Goal: Task Accomplishment & Management: Complete application form

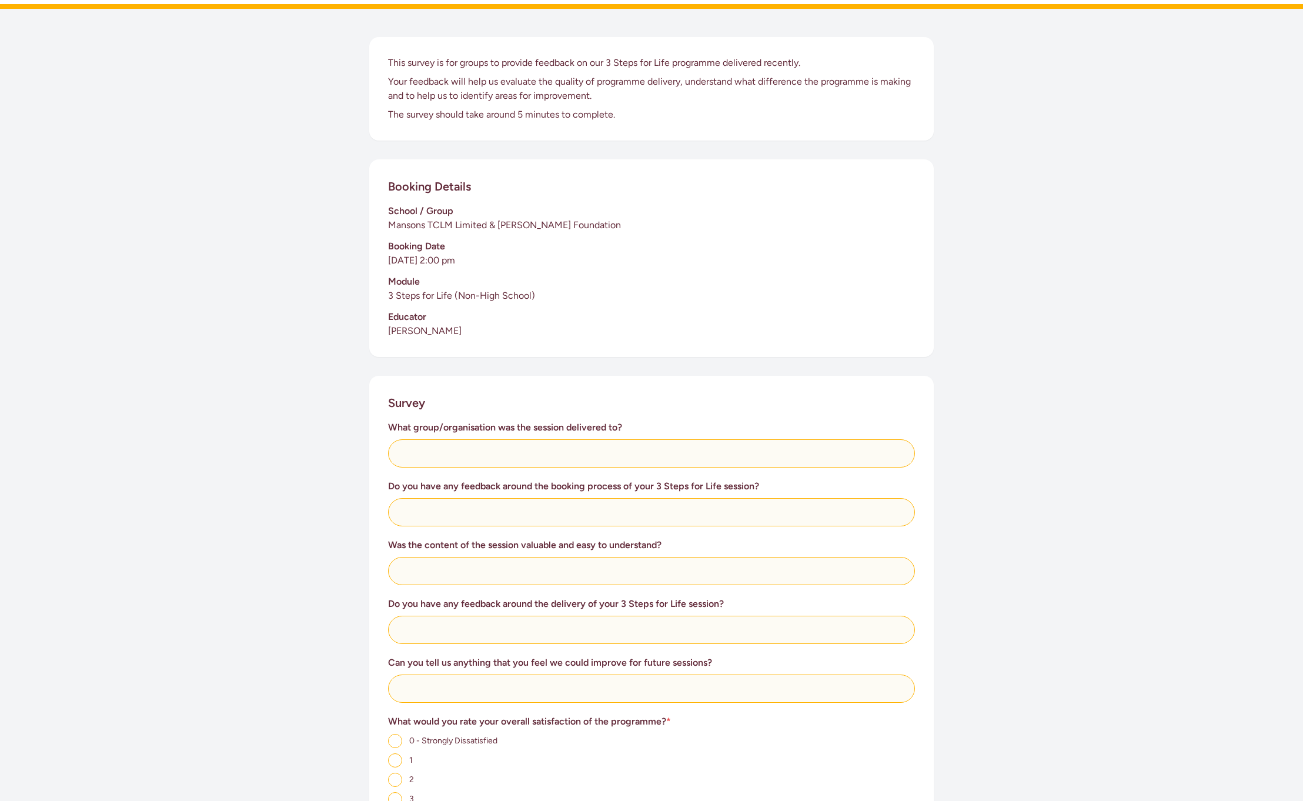
scroll to position [353, 0]
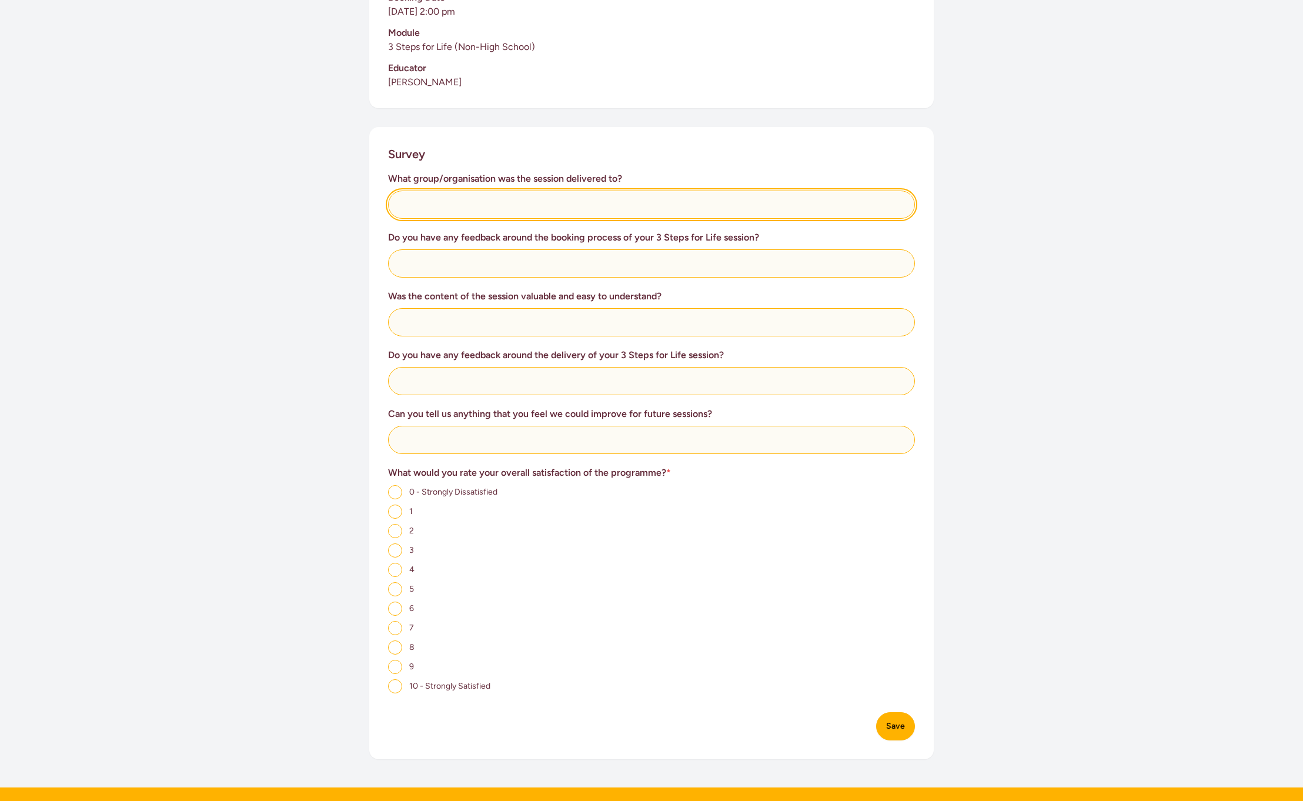
click at [428, 209] on input "text" at bounding box center [651, 205] width 527 height 28
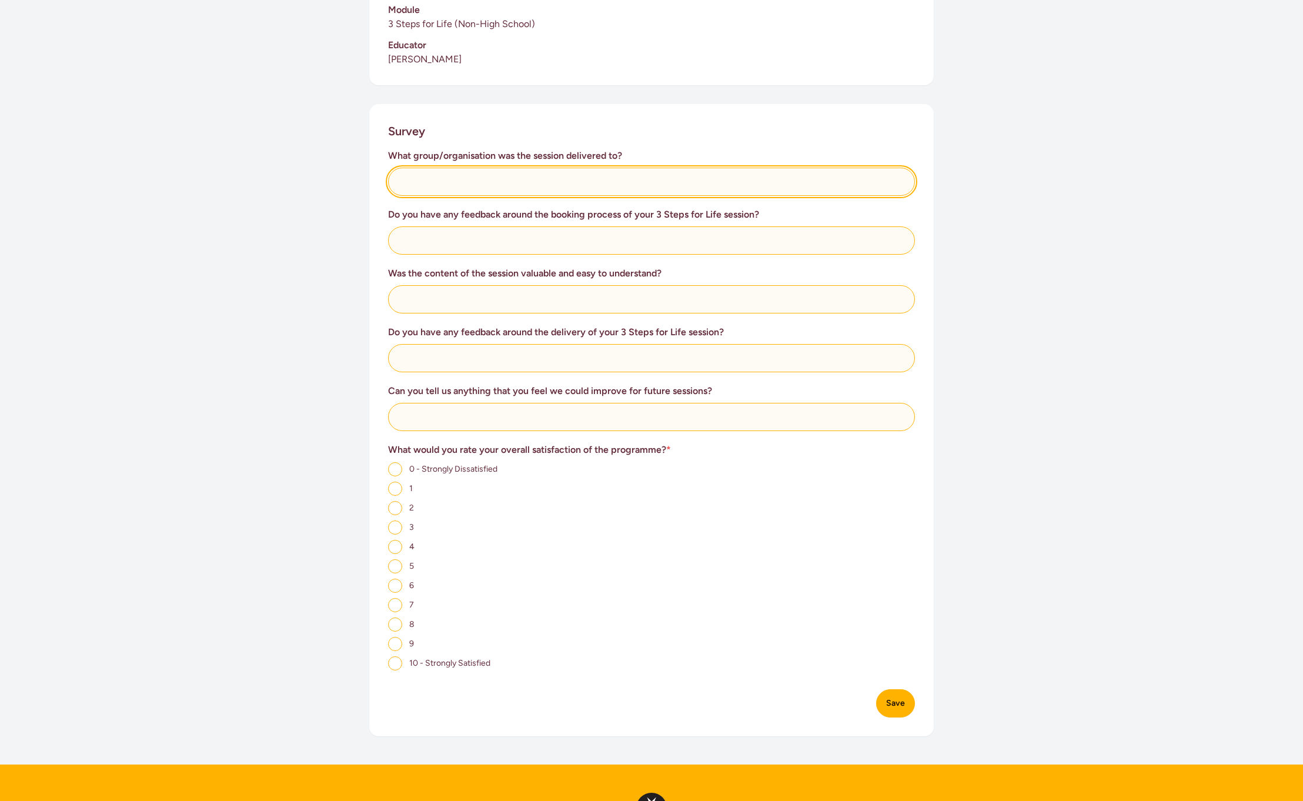
scroll to position [556, 0]
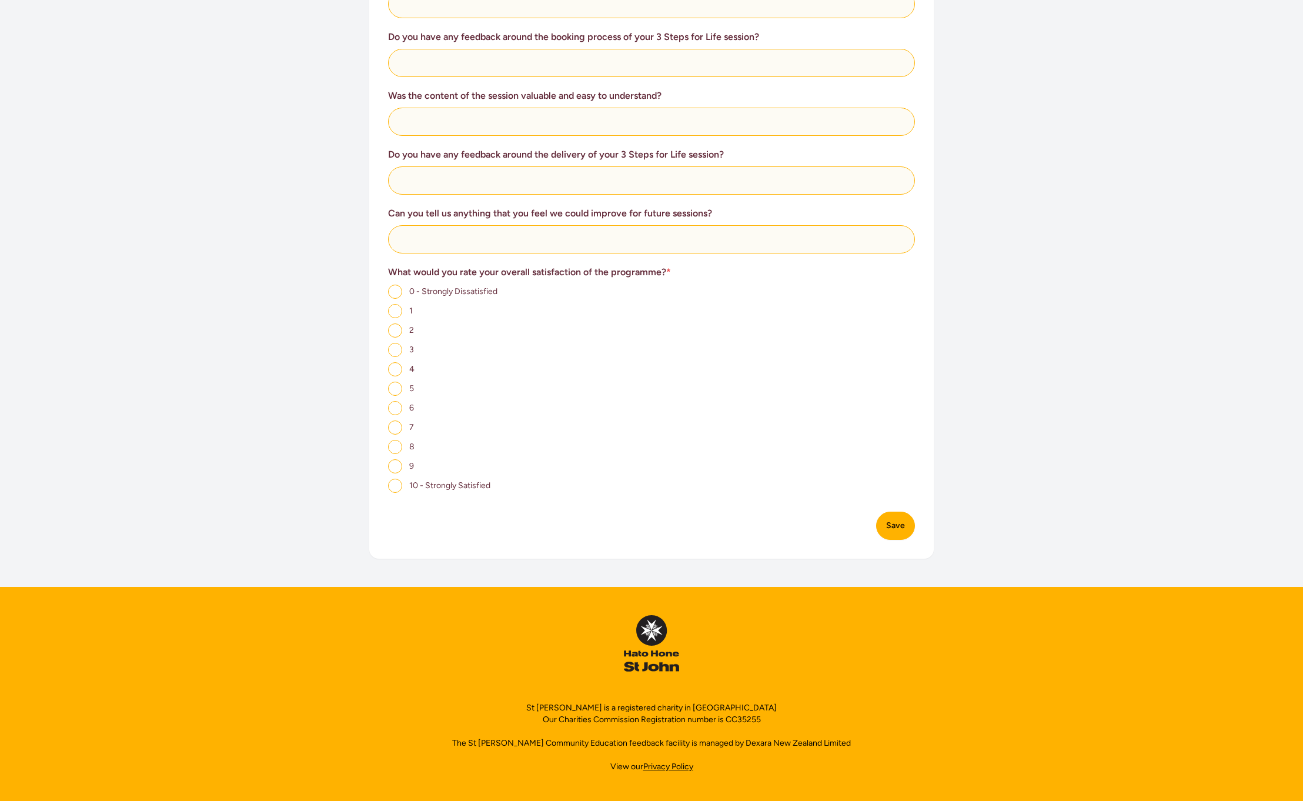
click at [398, 445] on input "8" at bounding box center [395, 447] width 14 height 14
radio input "true"
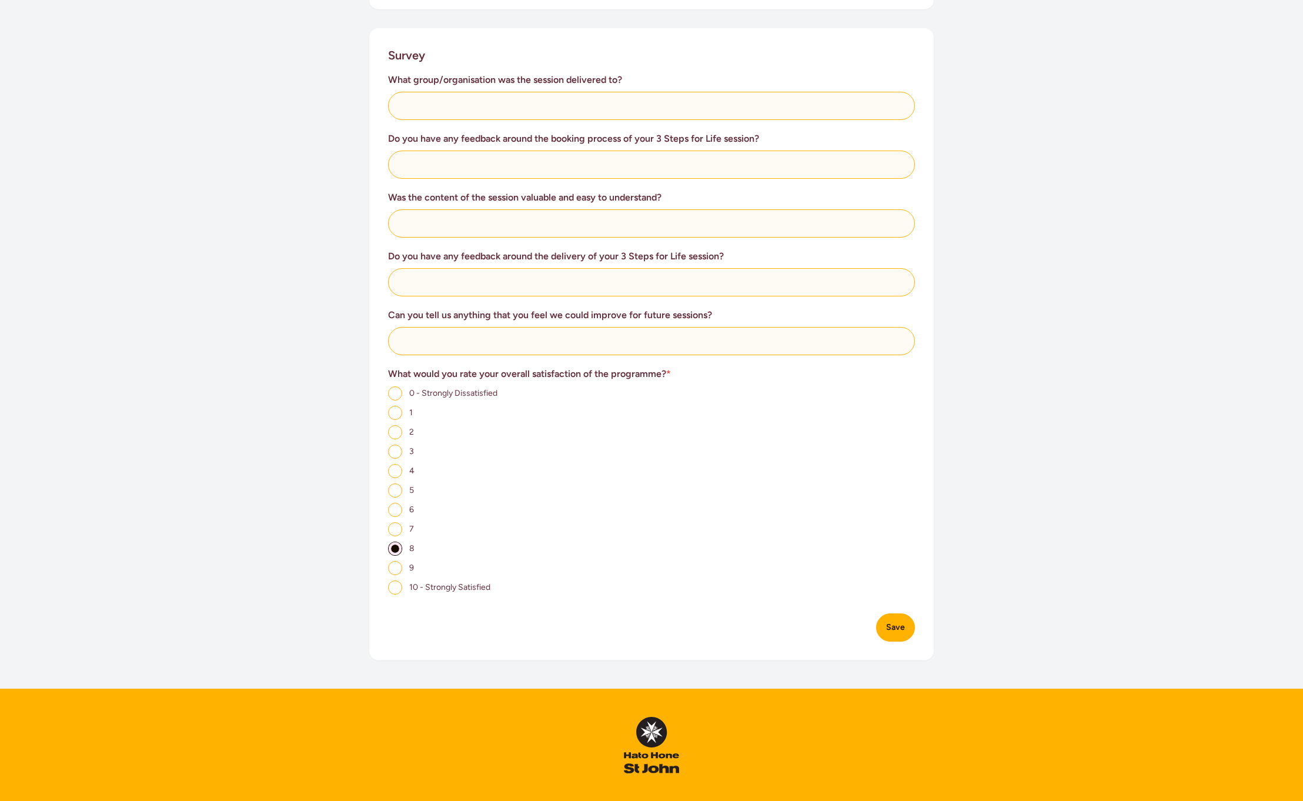
scroll to position [439, 0]
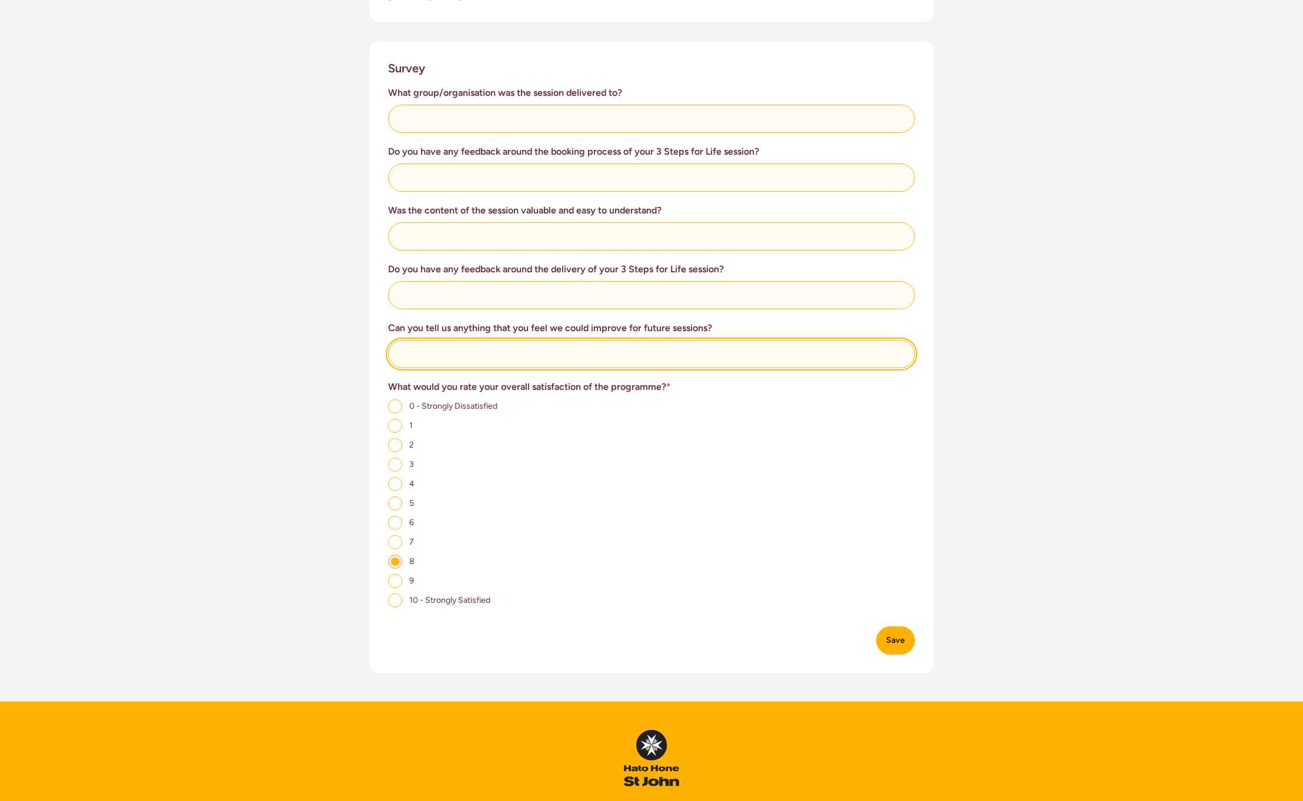
click at [472, 348] on input "text" at bounding box center [651, 354] width 527 height 28
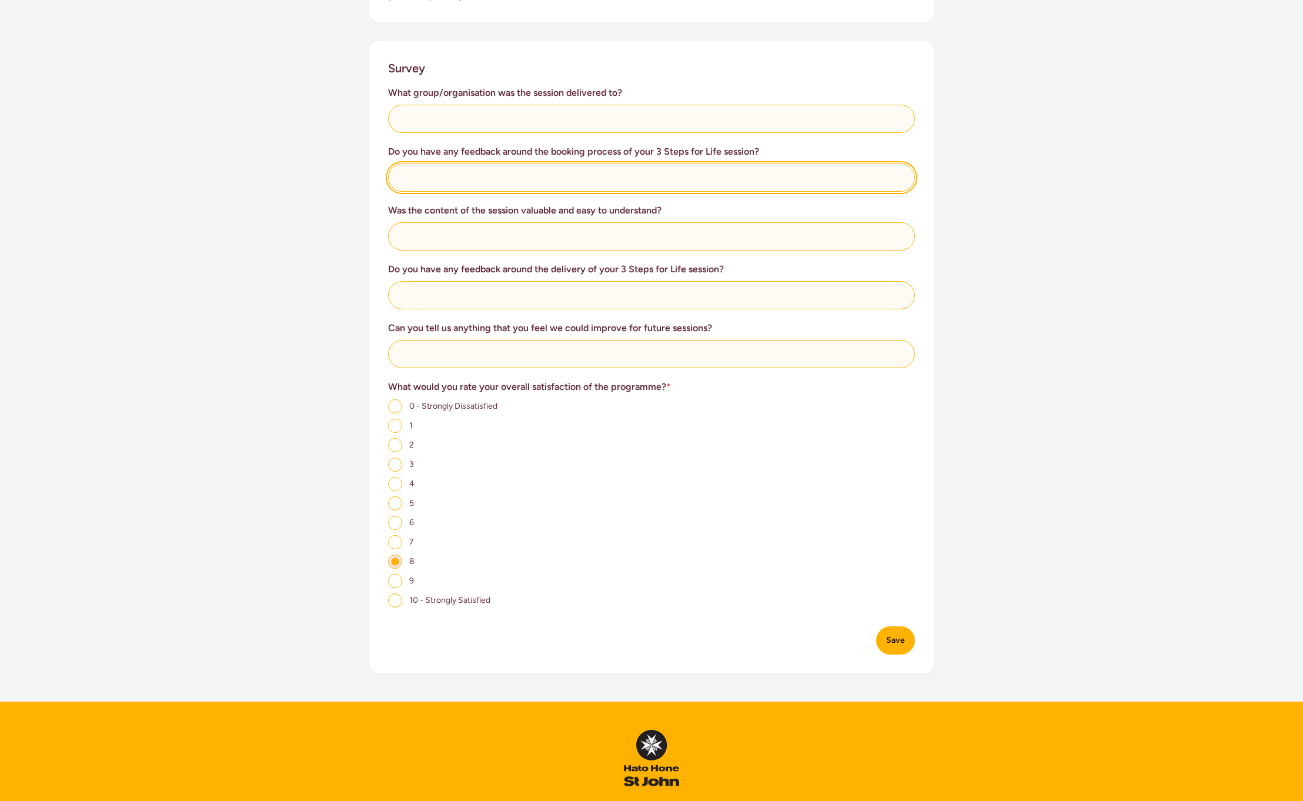
click at [436, 174] on input "text" at bounding box center [651, 178] width 527 height 28
click at [525, 179] on input "Would be good to introduce a [PERSON_NAME] Maneuverer" at bounding box center [651, 178] width 527 height 28
click at [646, 181] on input "Would be good to introduce the [PERSON_NAME] Maneuverer" at bounding box center [651, 178] width 527 height 28
type input "Would be good to introduce the [PERSON_NAME] Maneuverer as well"
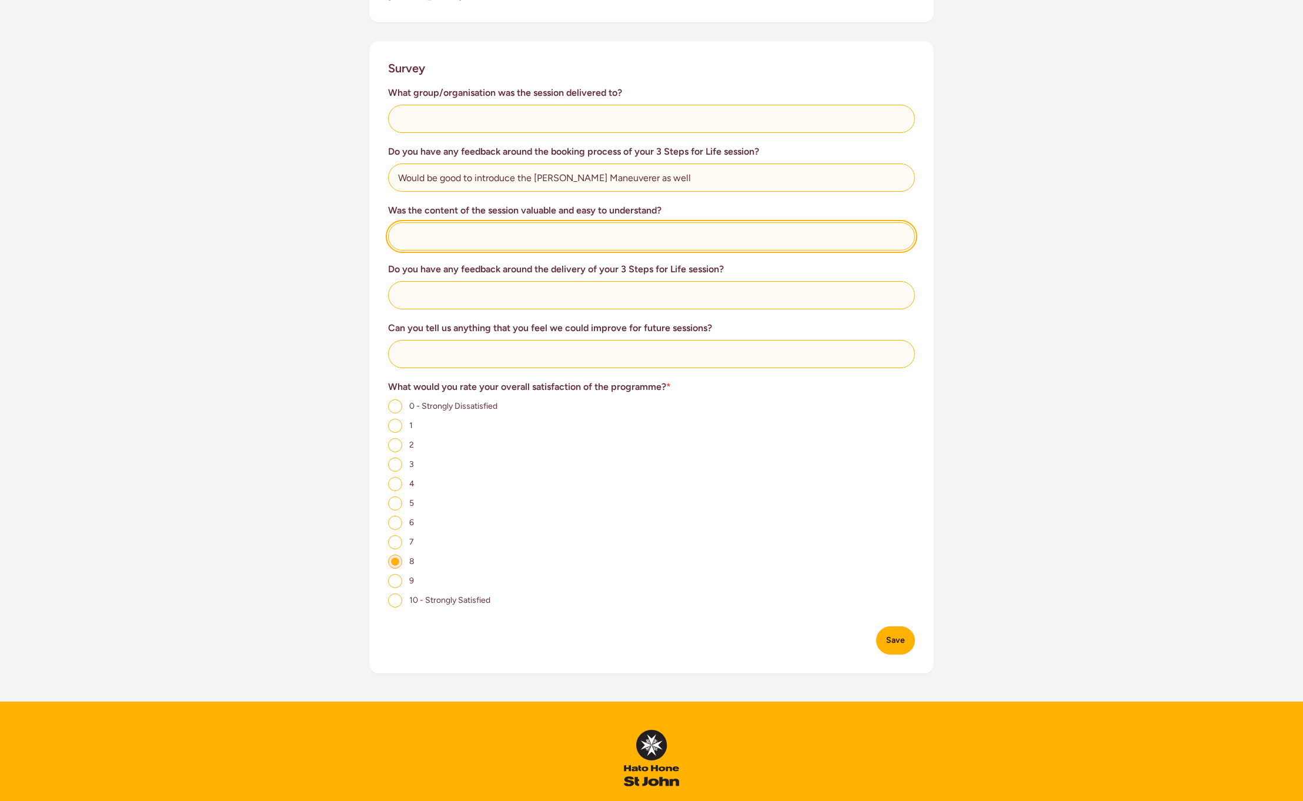
click at [471, 239] on input "text" at bounding box center [651, 236] width 527 height 28
type input "Yes"
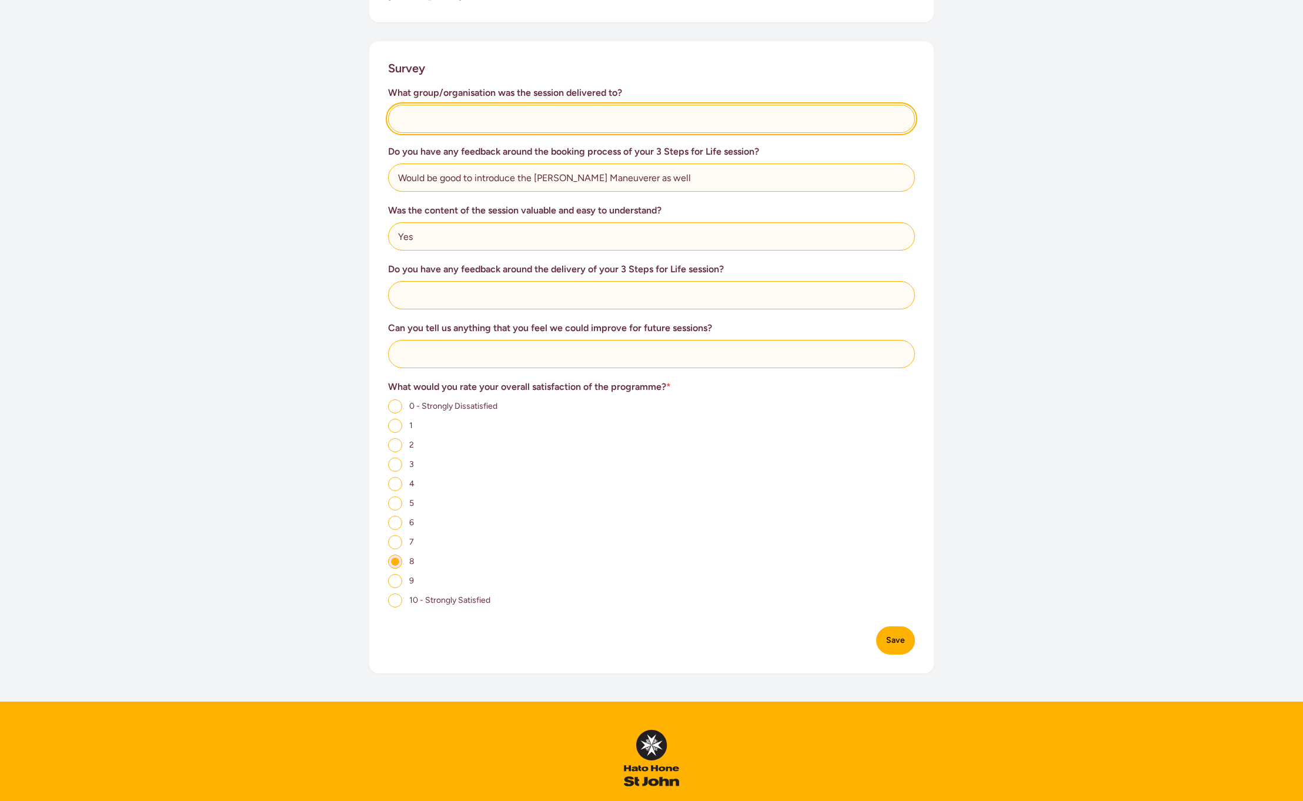
click at [501, 115] on input "text" at bounding box center [651, 119] width 527 height 28
type input "Mansons TCLM"
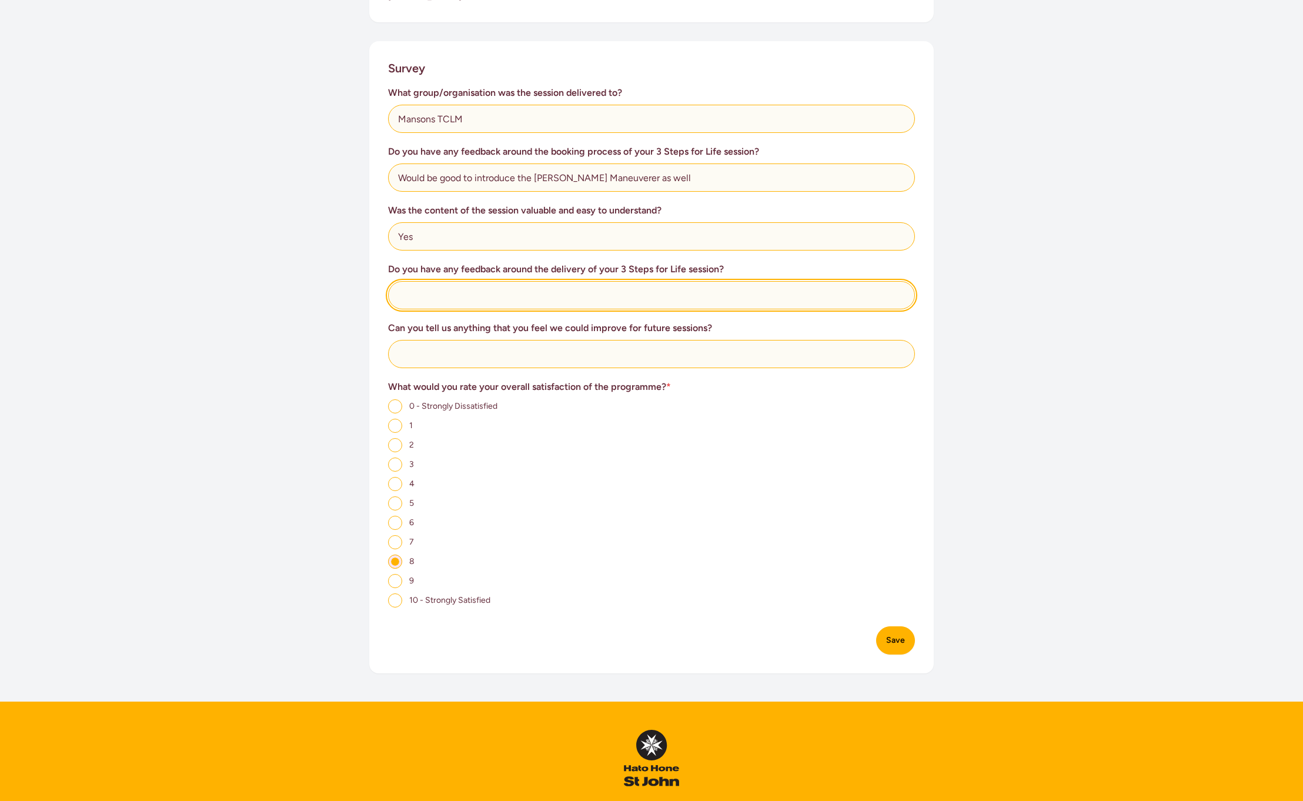
click at [435, 298] on input "text" at bounding box center [651, 295] width 527 height 28
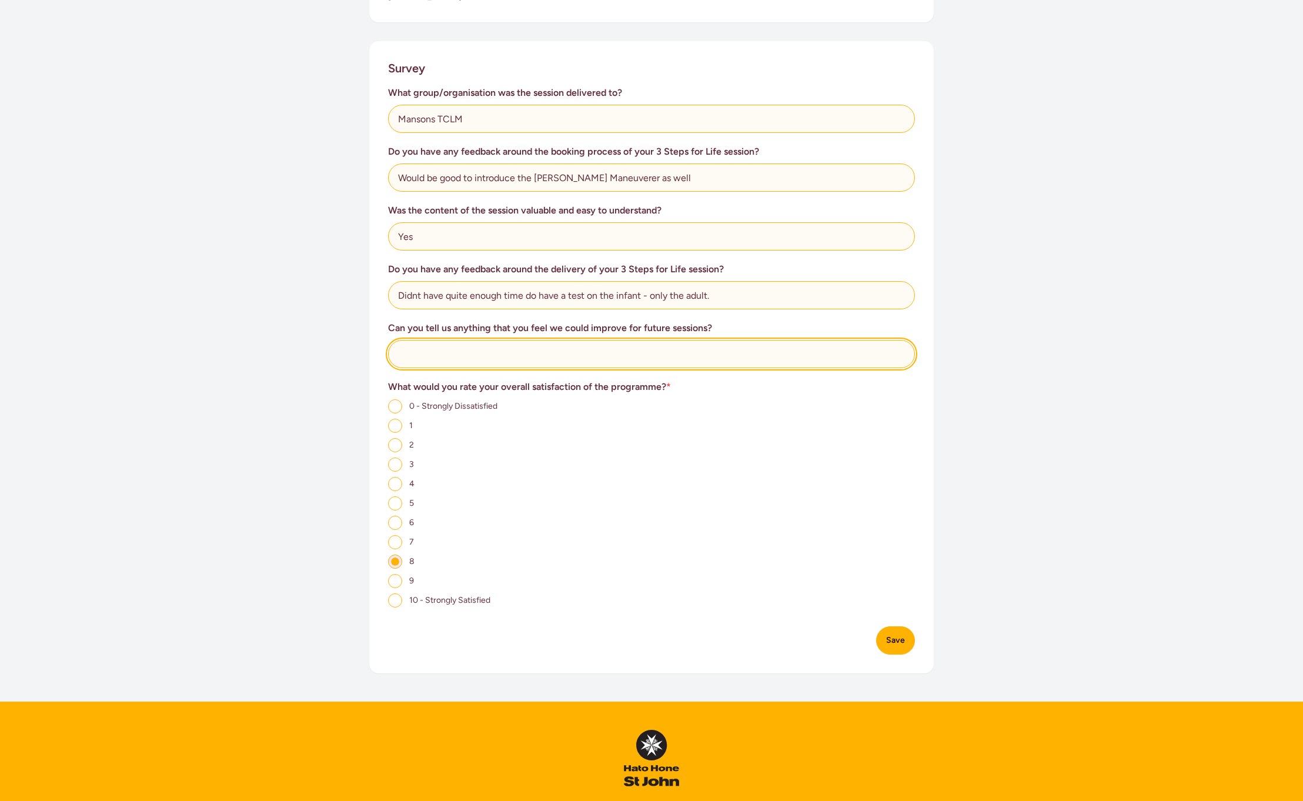
click at [459, 349] on input "text" at bounding box center [651, 354] width 527 height 28
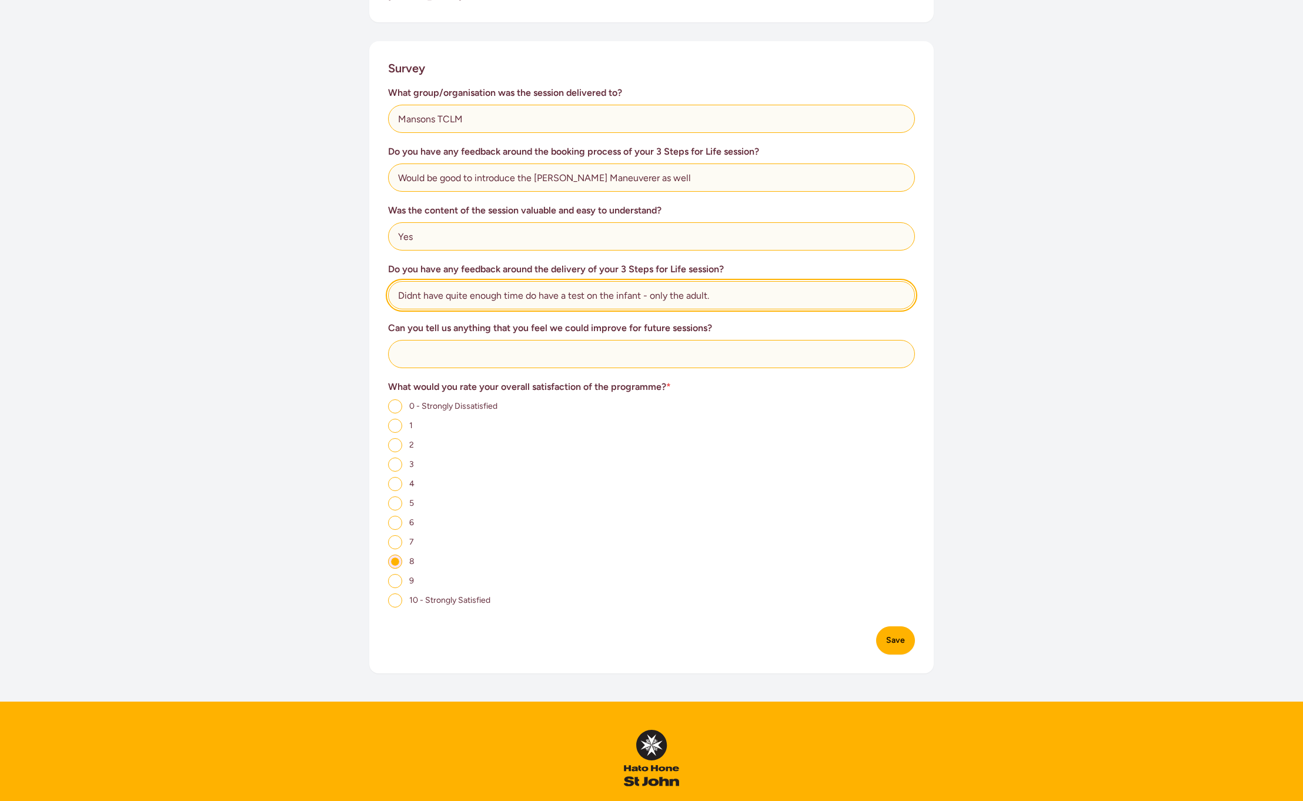
click at [534, 294] on input "Didnt have quite enough time do have a test on the infant - only the adult." at bounding box center [651, 295] width 527 height 28
click at [581, 294] on input "Didnt have quite enough time to have a test on the infant - only the adult." at bounding box center [651, 295] width 527 height 28
type input "Didnt have quite enough time to have a test practice CPR on the infant - only t…"
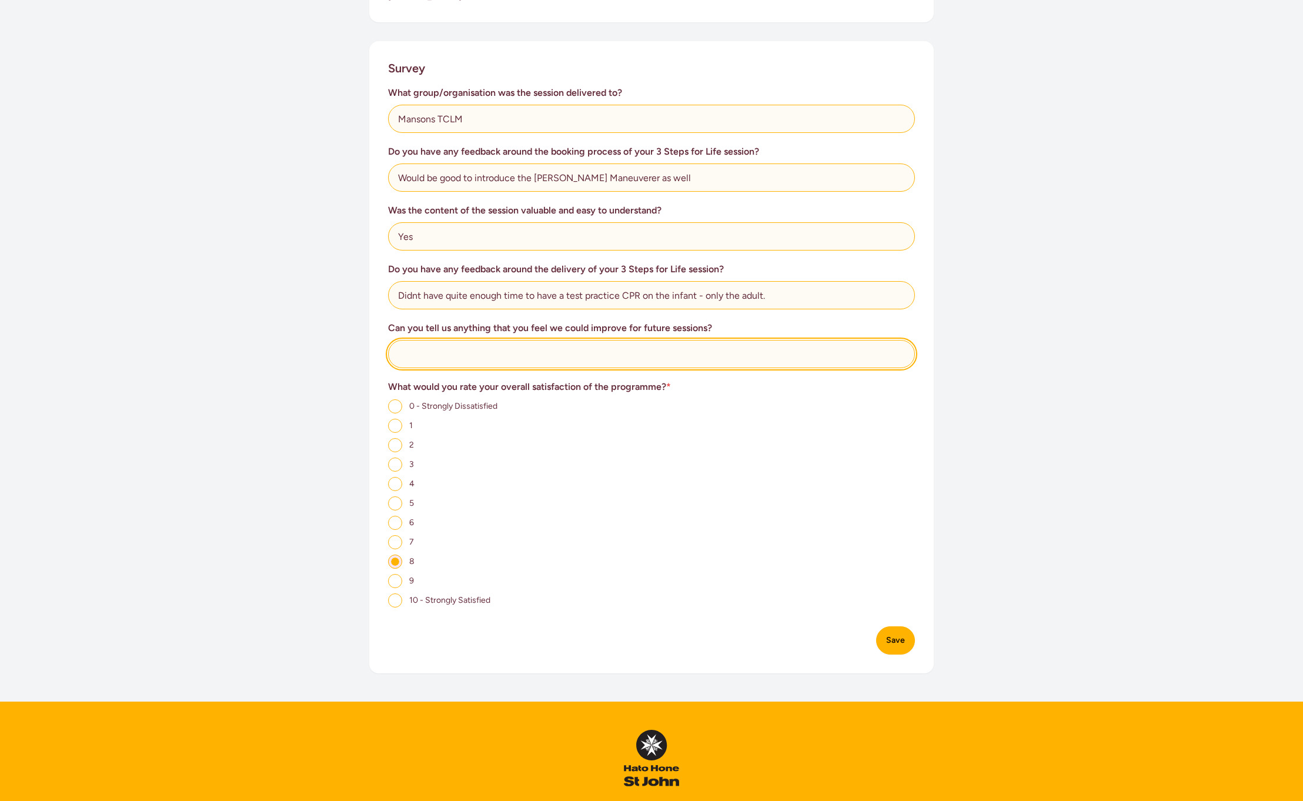
click at [462, 359] on input "text" at bounding box center [651, 354] width 527 height 28
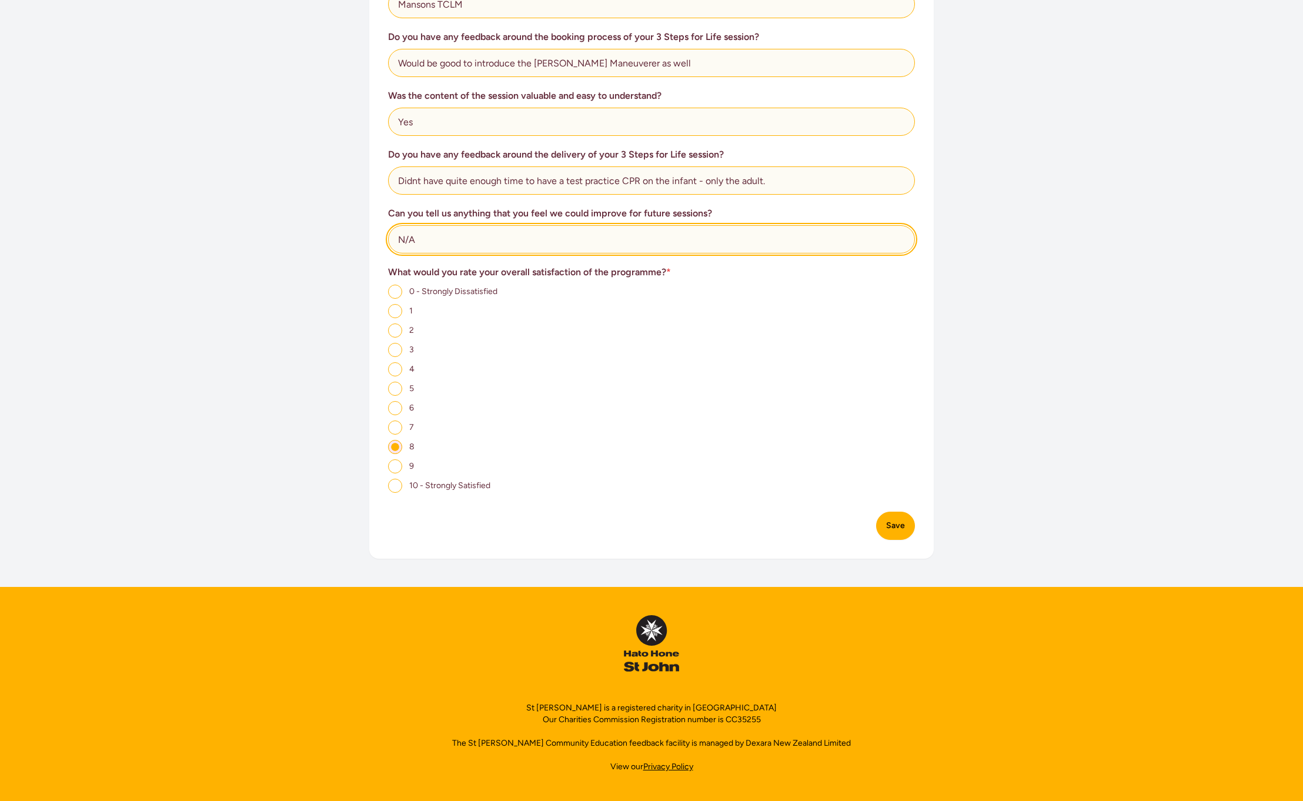
type input "N/A"
click at [886, 523] on button "Save" at bounding box center [895, 526] width 39 height 28
